Goal: Navigation & Orientation: Find specific page/section

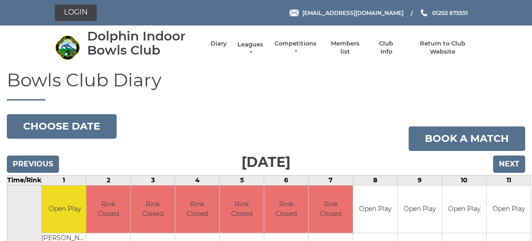
click at [246, 43] on link "Leagues" at bounding box center [250, 48] width 29 height 16
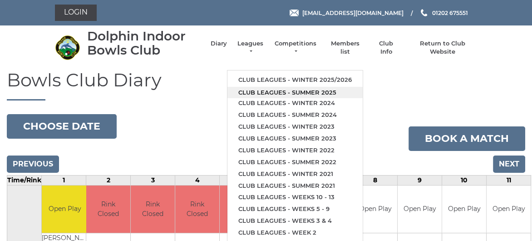
click at [273, 92] on link "Club leagues - Summer 2025" at bounding box center [295, 93] width 135 height 12
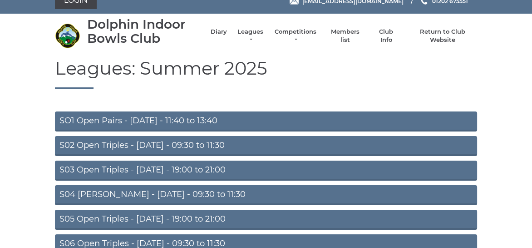
scroll to position [45, 0]
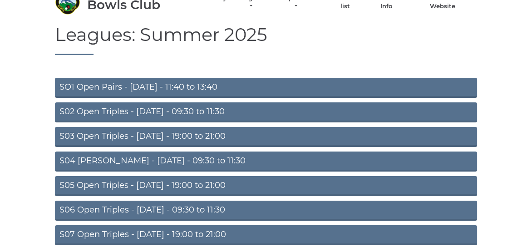
click at [150, 111] on link "S02 Open Triples - Tuesday - 09:30 to 11:30" at bounding box center [266, 112] width 422 height 20
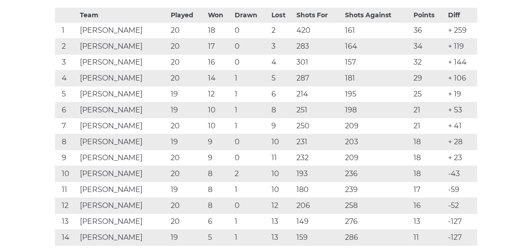
scroll to position [182, 0]
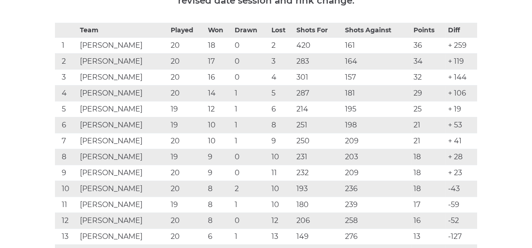
scroll to position [136, 0]
